Goal: Transaction & Acquisition: Purchase product/service

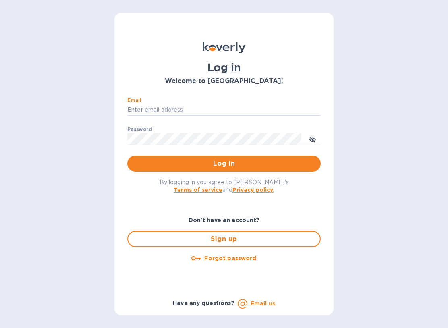
type input "[EMAIL_ADDRESS][DOMAIN_NAME]"
click at [224, 163] on button "Log in" at bounding box center [224, 164] width 194 height 16
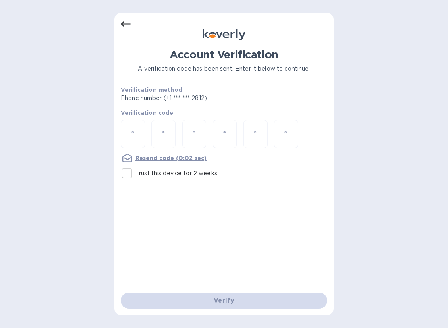
click at [138, 129] on input "number" at bounding box center [133, 134] width 10 height 15
type input "5"
type input "8"
type input "5"
type input "0"
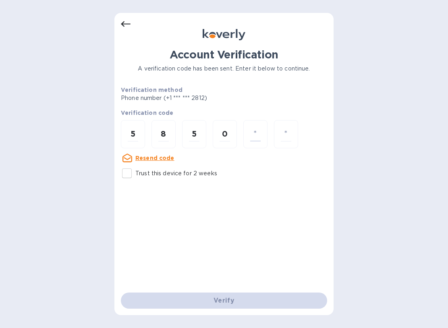
type input "4"
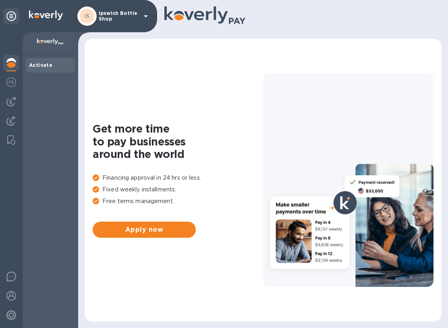
click at [15, 106] on img at bounding box center [11, 102] width 10 height 10
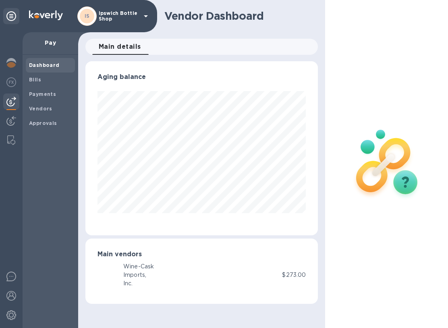
scroll to position [174, 233]
click at [54, 39] on p "Pay" at bounding box center [50, 43] width 43 height 8
click at [58, 44] on p "Pay" at bounding box center [50, 43] width 43 height 8
click at [37, 87] on div "Payments" at bounding box center [50, 94] width 49 height 15
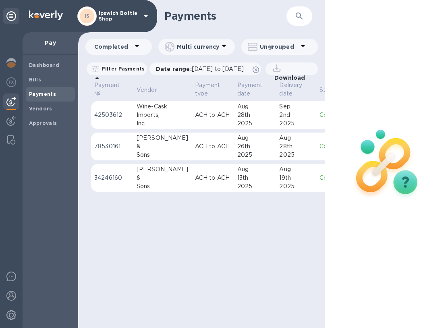
click at [40, 76] on span "Bills" at bounding box center [50, 80] width 43 height 8
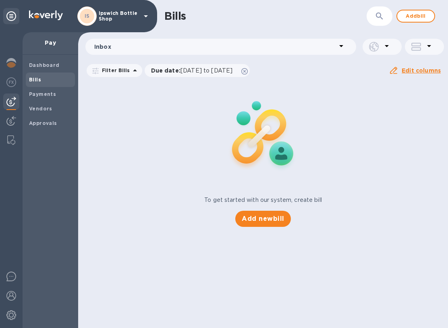
click at [426, 18] on span "Add bill" at bounding box center [416, 16] width 24 height 10
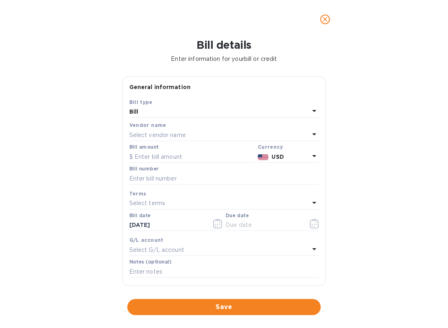
click at [173, 135] on p "Select vendor name" at bounding box center [157, 135] width 56 height 8
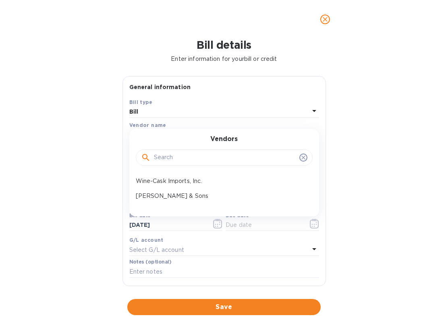
click at [180, 156] on input "text" at bounding box center [225, 158] width 142 height 12
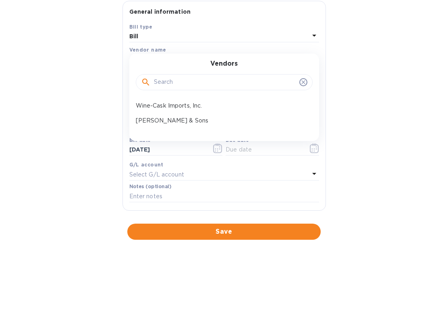
click at [157, 189] on div "Zall & Sons" at bounding box center [221, 196] width 177 height 15
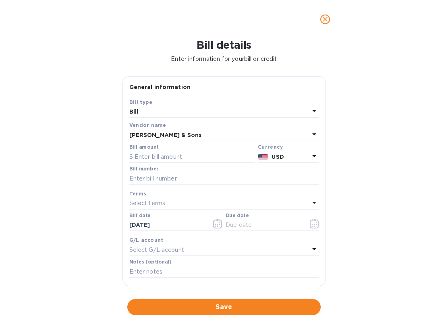
click at [165, 158] on input "text" at bounding box center [191, 157] width 125 height 12
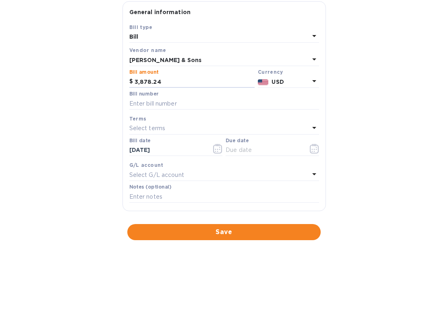
type input "3,878.24"
click at [163, 173] on input "text" at bounding box center [224, 179] width 190 height 12
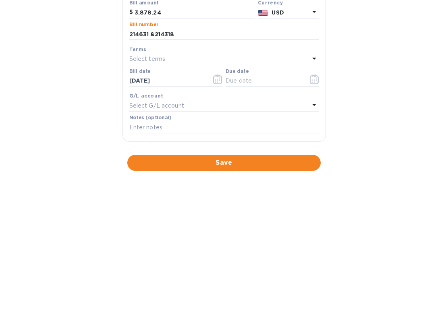
type input "214631 &214318"
click at [219, 219] on icon "button" at bounding box center [217, 224] width 9 height 10
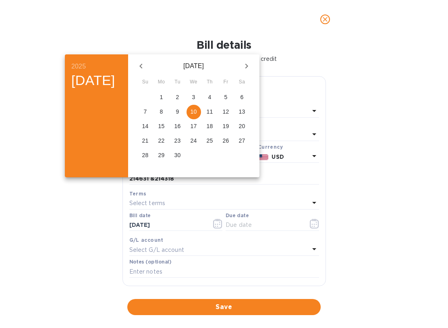
click at [197, 112] on p "10" at bounding box center [194, 112] width 6 height 8
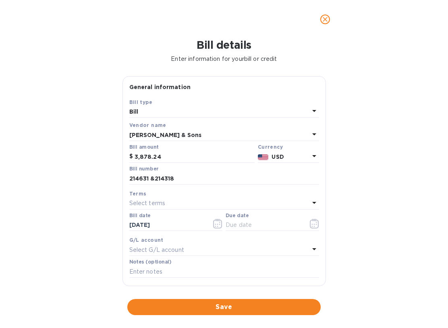
click at [222, 231] on button "button" at bounding box center [217, 223] width 19 height 19
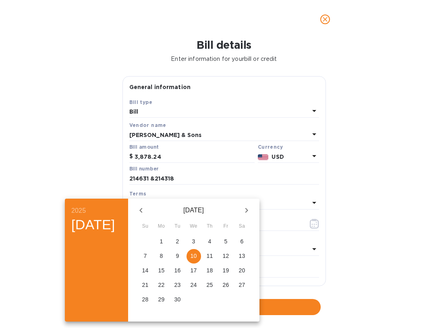
click at [201, 256] on span "10" at bounding box center [194, 256] width 15 height 8
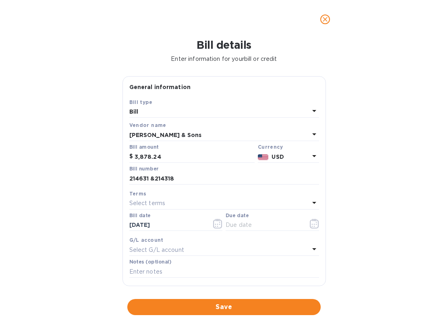
click at [322, 223] on button "button" at bounding box center [314, 223] width 19 height 19
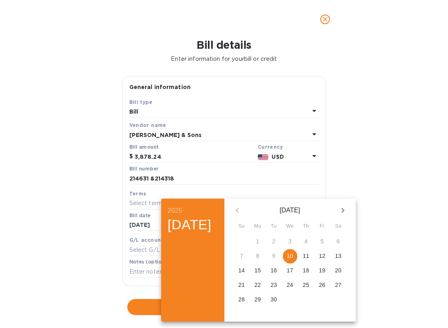
click at [293, 261] on div "10" at bounding box center [290, 256] width 16 height 15
type input "09/10/2025"
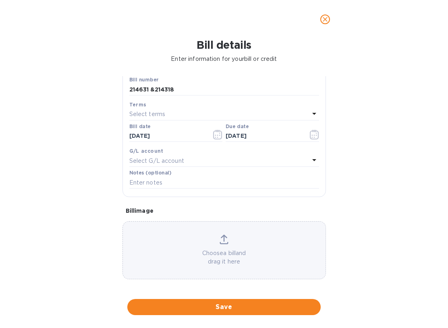
scroll to position [90, 0]
click at [182, 162] on p "Select G/L account" at bounding box center [156, 160] width 55 height 8
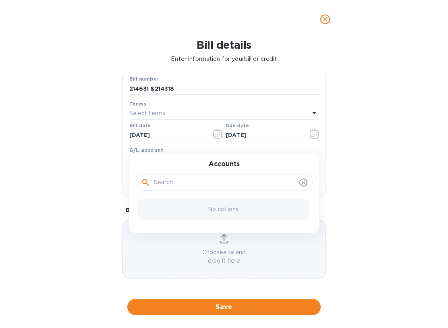
click at [144, 177] on div at bounding box center [224, 183] width 167 height 12
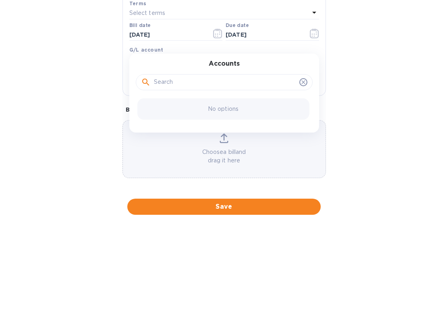
click at [390, 117] on div "Bill details Enter information for your bill or credit General information Save…" at bounding box center [224, 184] width 448 height 290
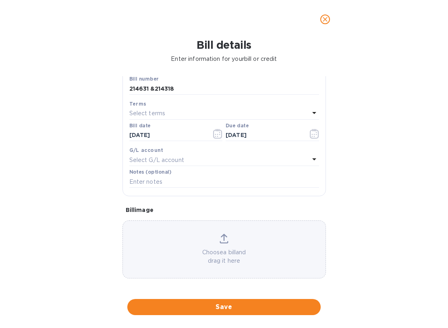
click at [243, 309] on span "Save" at bounding box center [224, 307] width 181 height 10
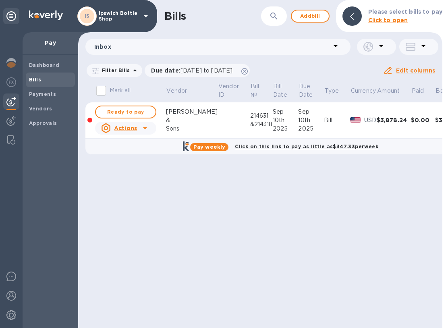
click at [133, 109] on span "Ready to pay" at bounding box center [125, 112] width 47 height 10
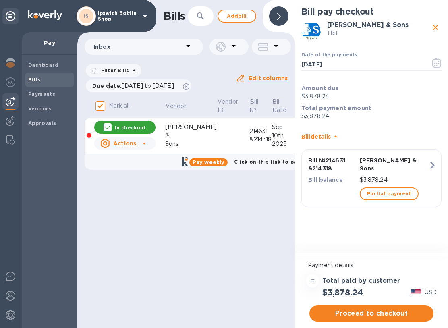
scroll to position [0, 1]
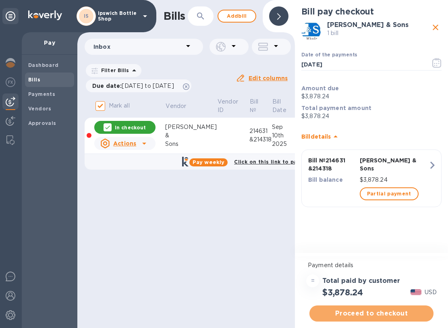
click at [377, 315] on span "Proceed to checkout" at bounding box center [371, 314] width 111 height 10
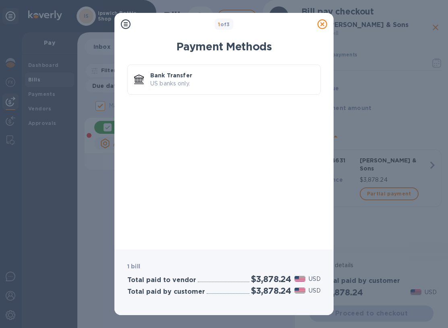
click at [187, 75] on p "Bank Transfer" at bounding box center [232, 75] width 164 height 8
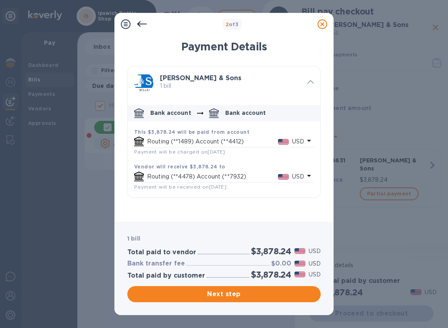
click at [224, 298] on span "Next step" at bounding box center [224, 295] width 181 height 10
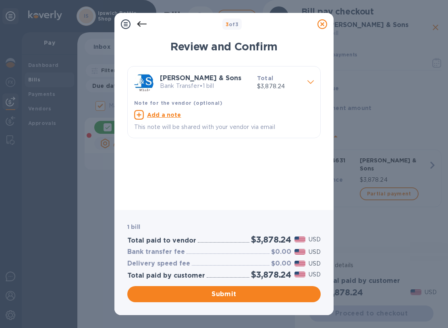
click at [244, 296] on span "Submit" at bounding box center [224, 295] width 181 height 10
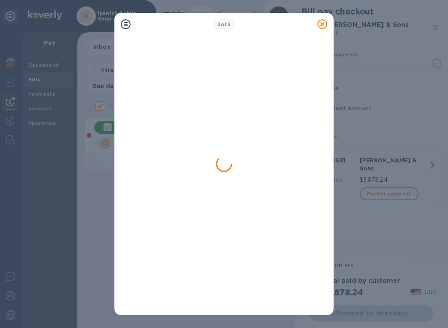
checkbox input "false"
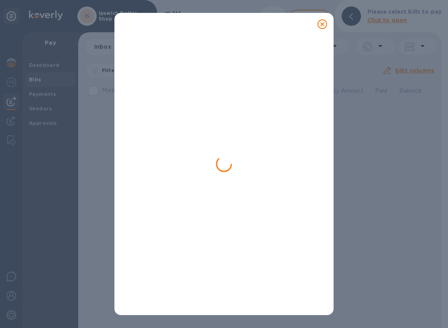
scroll to position [0, 0]
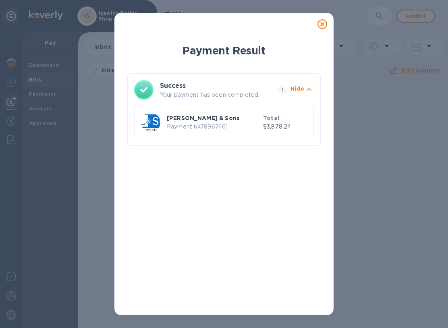
click at [319, 32] on div "Payment Result Success Your payment has been completed. 1 Hide Zall & Sons Paym…" at bounding box center [224, 173] width 219 height 285
